Goal: Check status: Check status

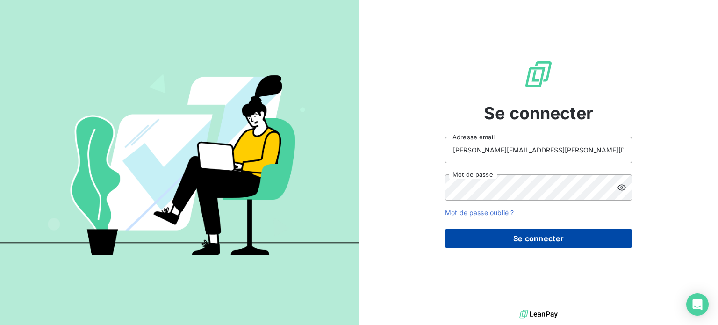
click at [506, 230] on button "Se connecter" at bounding box center [538, 239] width 187 height 20
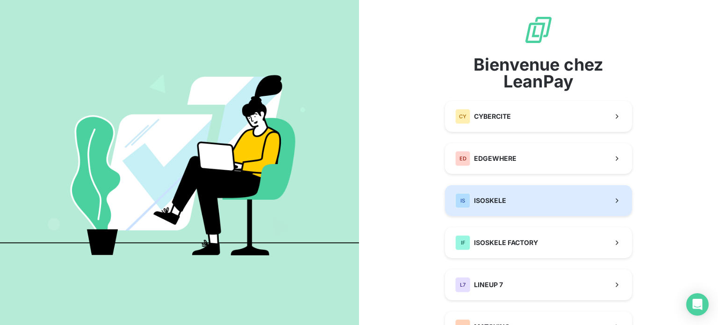
click at [502, 197] on span "ISOSKELE" at bounding box center [490, 200] width 32 height 9
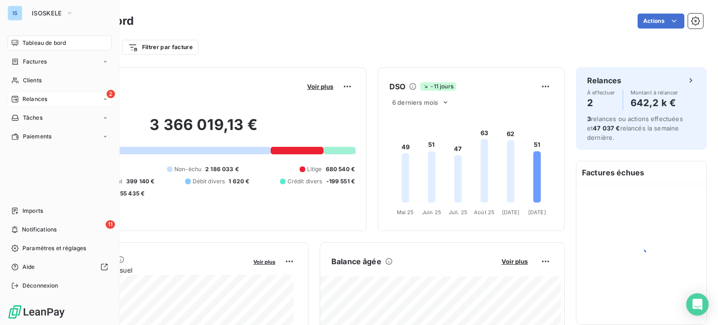
click at [18, 95] on icon at bounding box center [14, 98] width 7 height 7
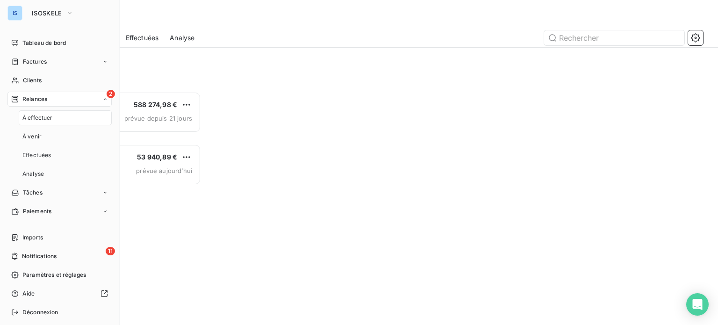
scroll to position [226, 149]
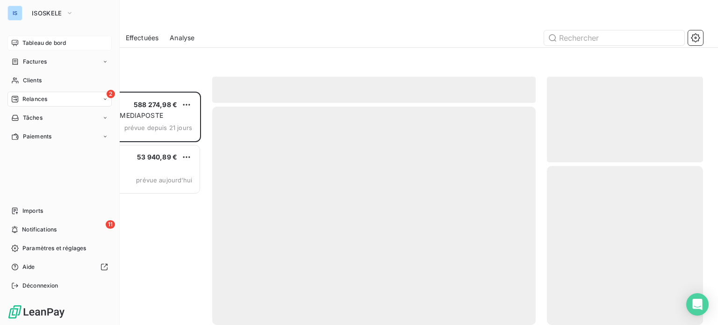
click at [41, 37] on div "Tableau de bord" at bounding box center [59, 43] width 104 height 15
